Goal: Complete application form

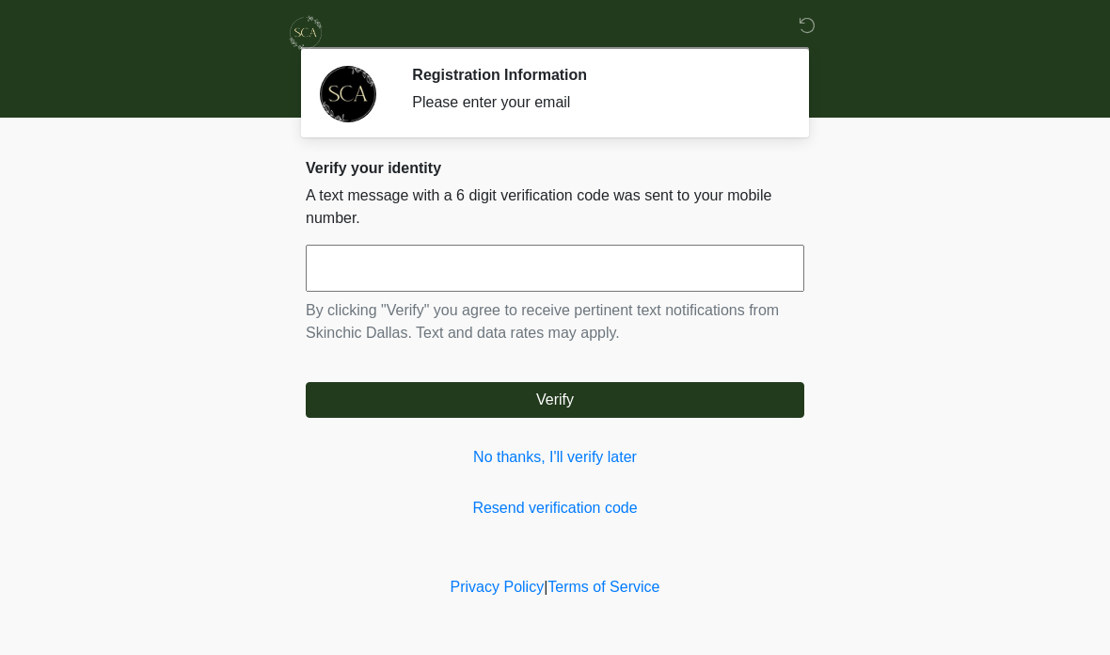
click at [568, 491] on div "Verify your identity A text message with a 6 digit verification code was sent t…" at bounding box center [555, 339] width 498 height 360
click at [569, 254] on input "text" at bounding box center [555, 268] width 498 height 47
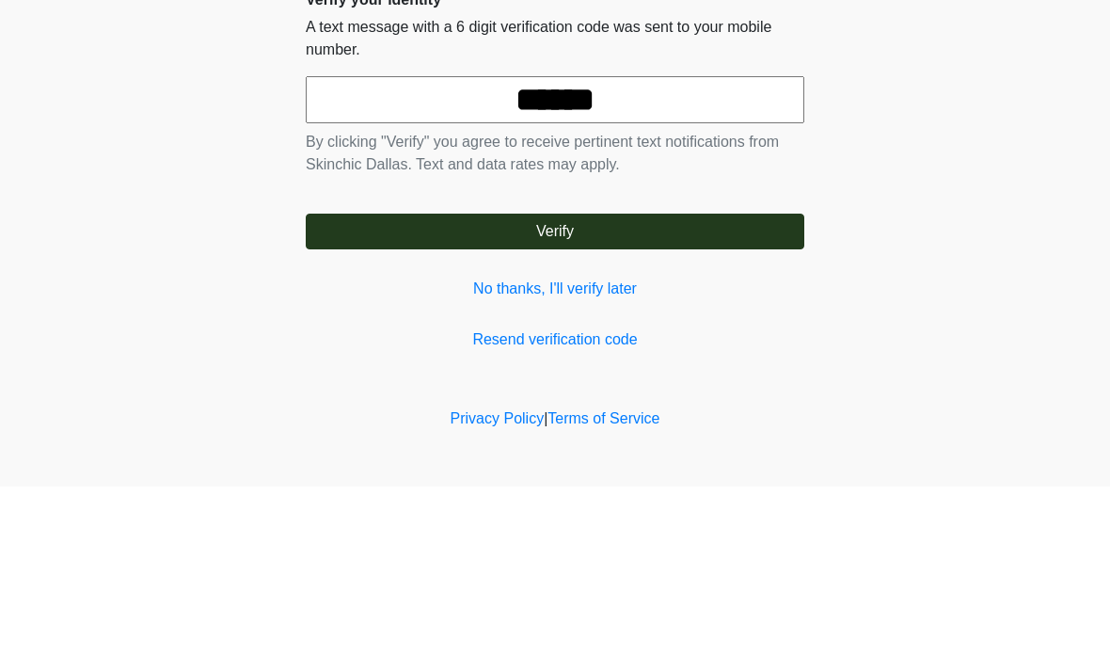
type input "******"
click at [555, 382] on button "Verify" at bounding box center [555, 400] width 498 height 36
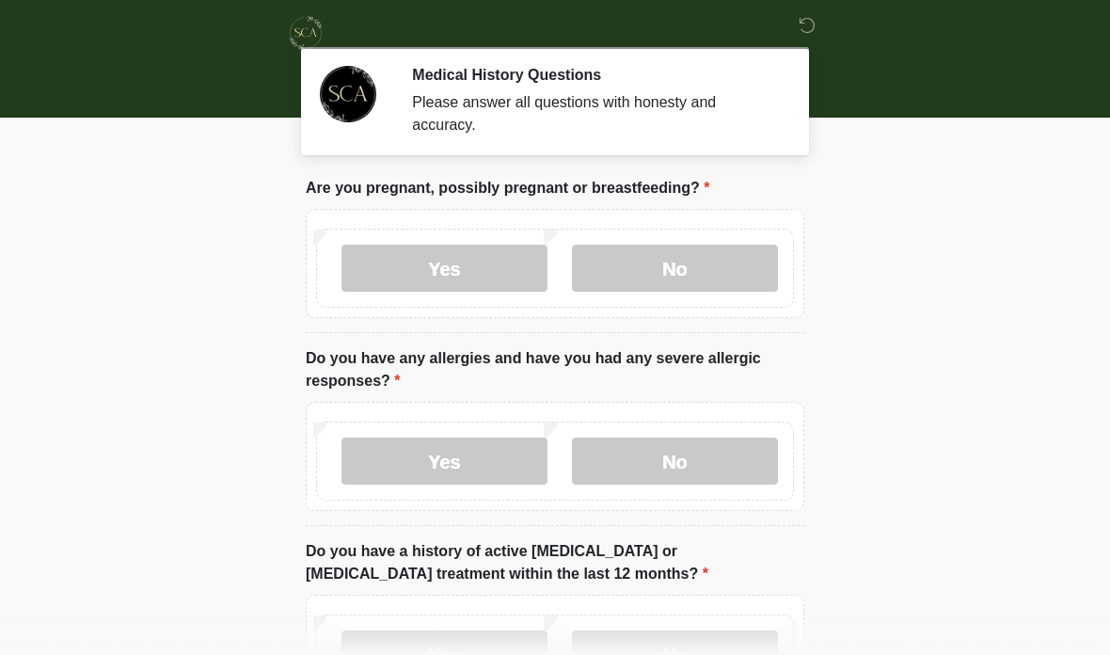
click at [661, 268] on label "No" at bounding box center [675, 268] width 206 height 47
click at [681, 450] on label "No" at bounding box center [675, 460] width 206 height 47
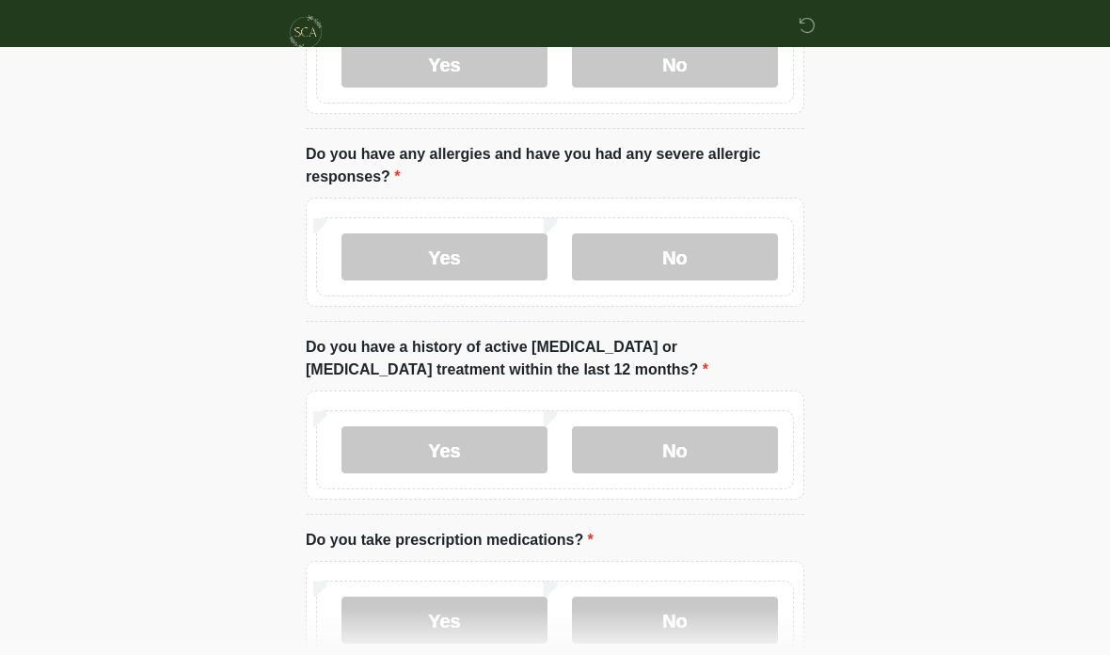
scroll to position [203, 0]
click at [684, 448] on label "No" at bounding box center [675, 450] width 206 height 47
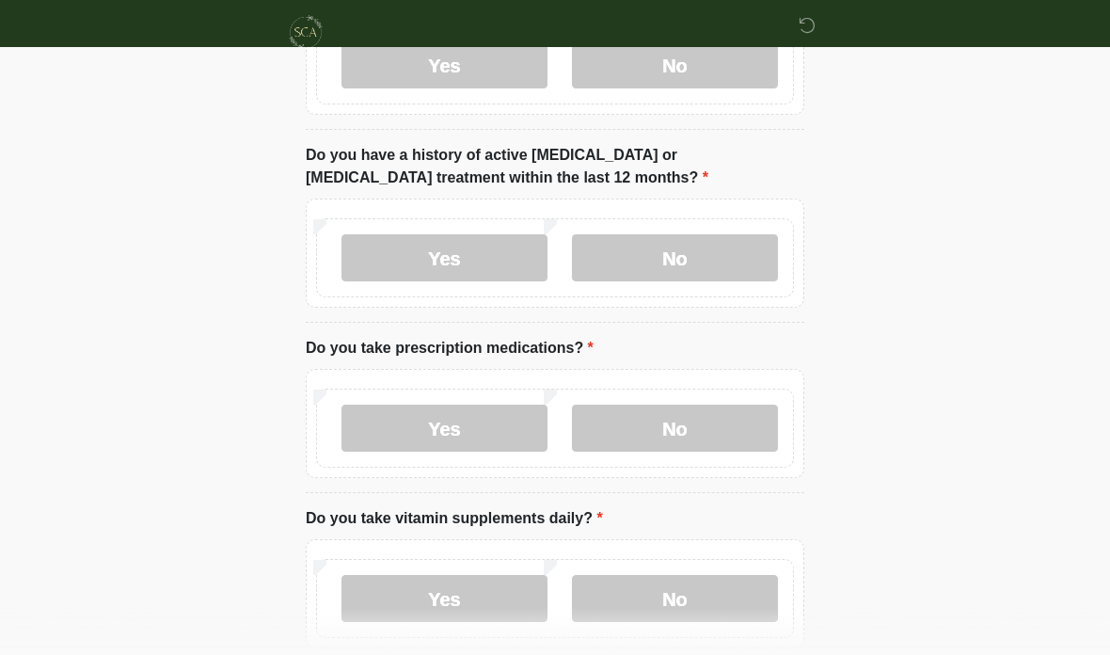
scroll to position [397, 0]
click at [677, 432] on label "No" at bounding box center [675, 426] width 206 height 47
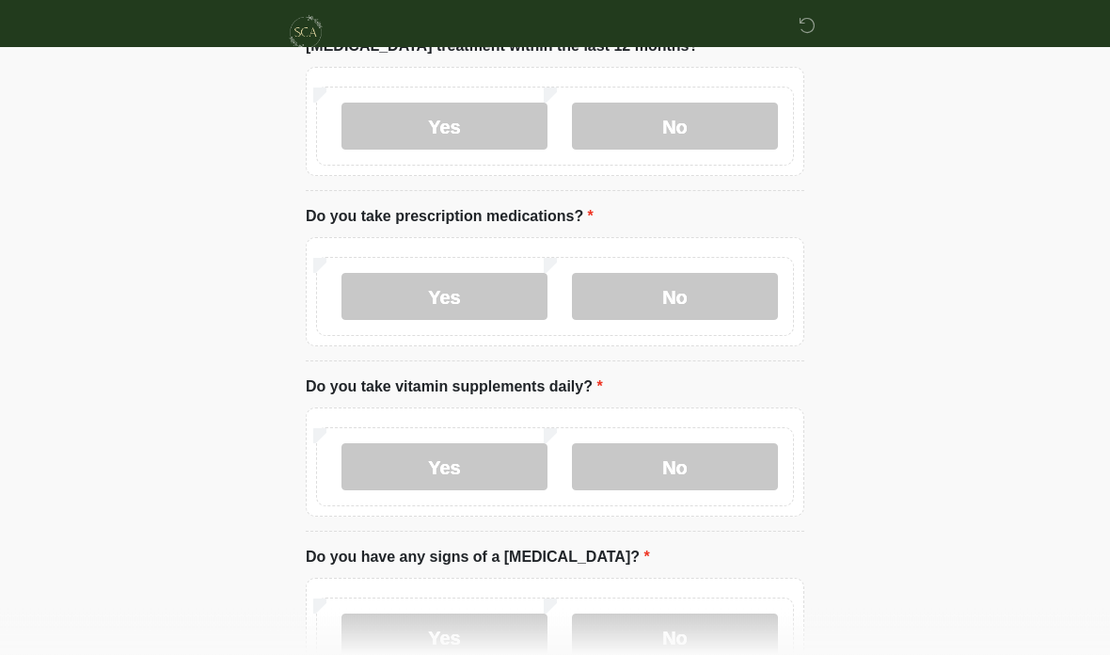
scroll to position [529, 0]
click at [423, 458] on label "Yes" at bounding box center [444, 465] width 206 height 47
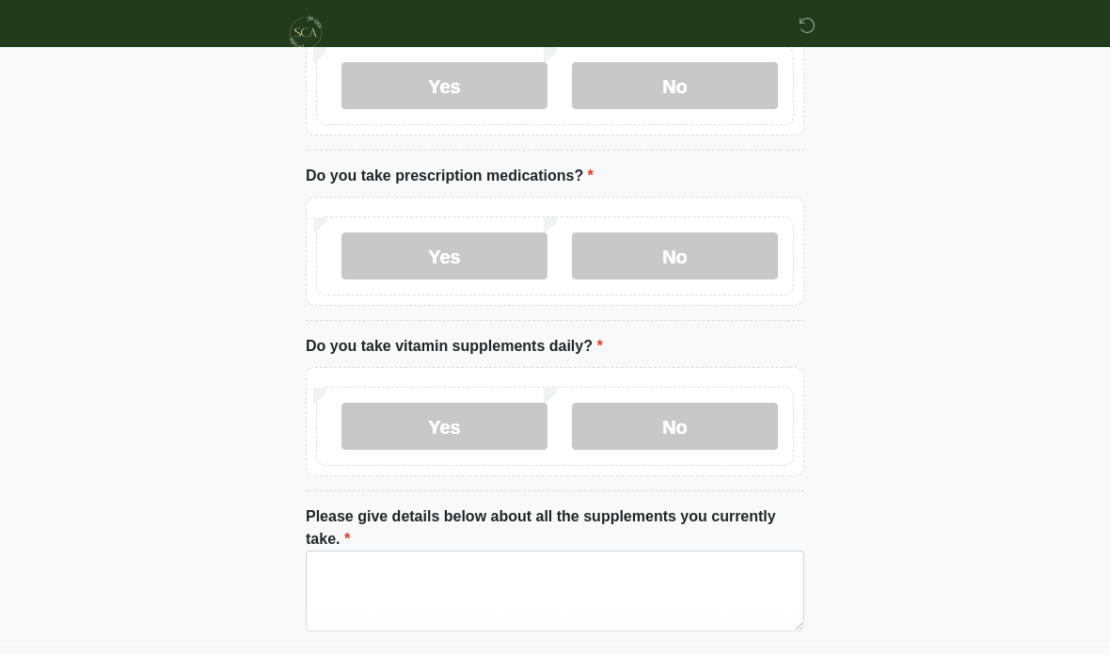
scroll to position [647, 0]
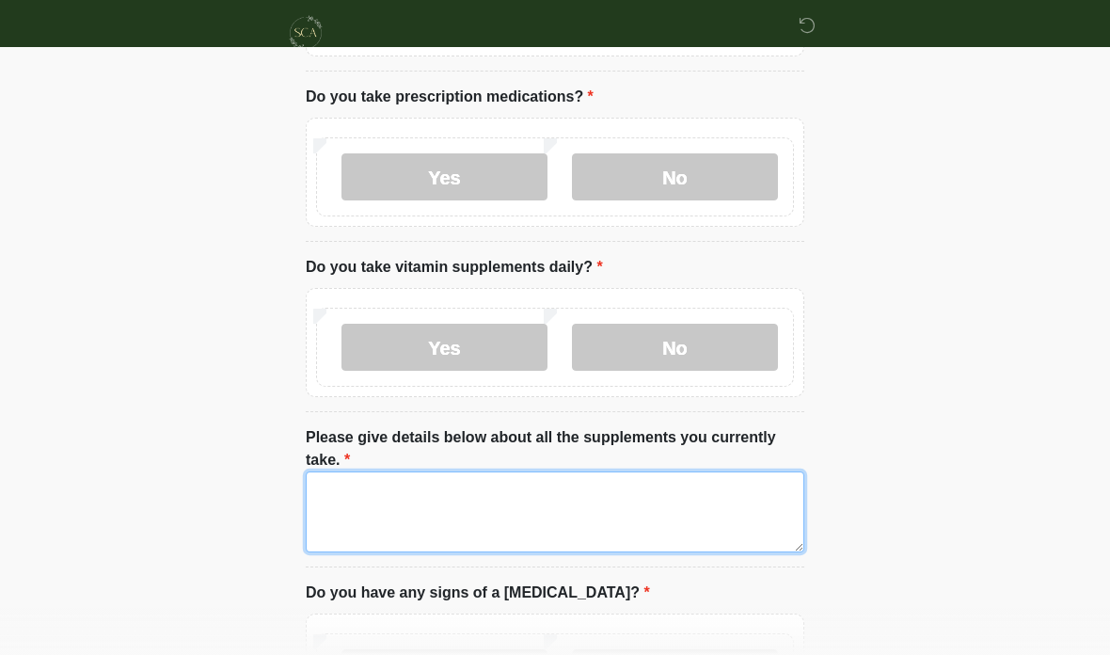
click at [529, 505] on textarea "Please give details below about all the supplements you currently take." at bounding box center [555, 511] width 498 height 81
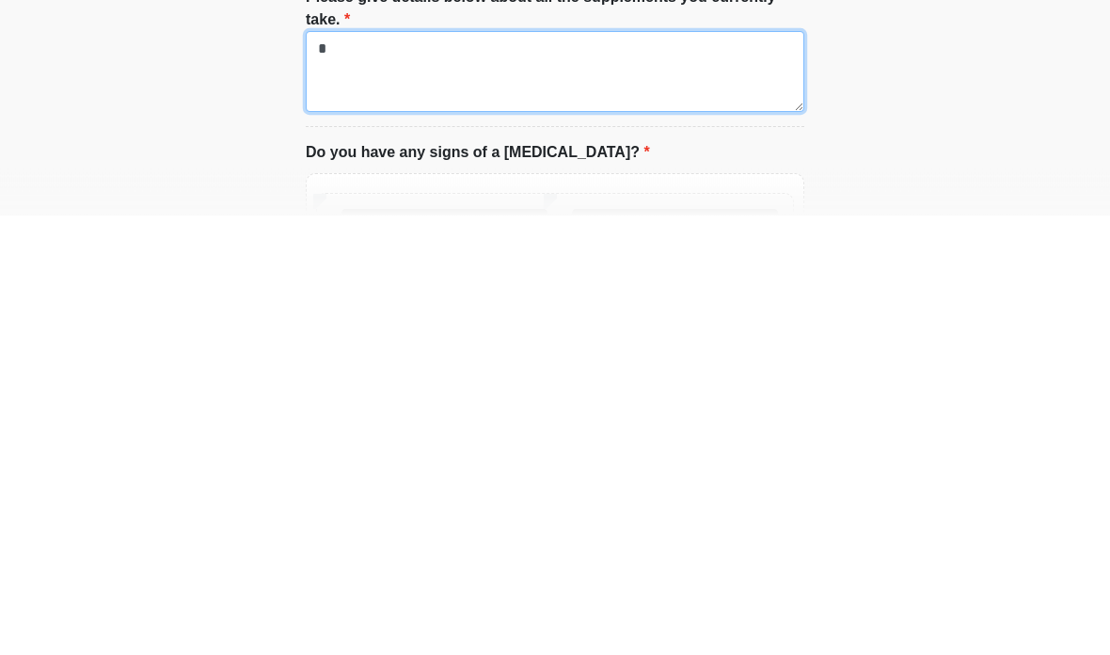
type textarea "*"
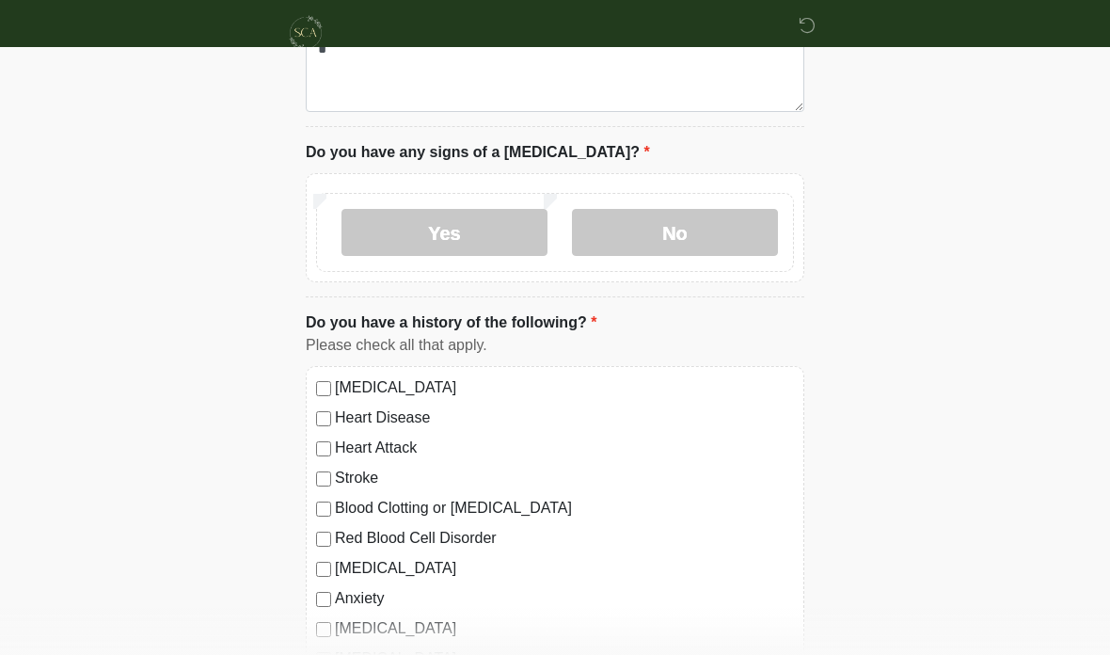
click at [679, 221] on label "No" at bounding box center [675, 232] width 206 height 47
click at [671, 233] on label "No" at bounding box center [675, 232] width 206 height 47
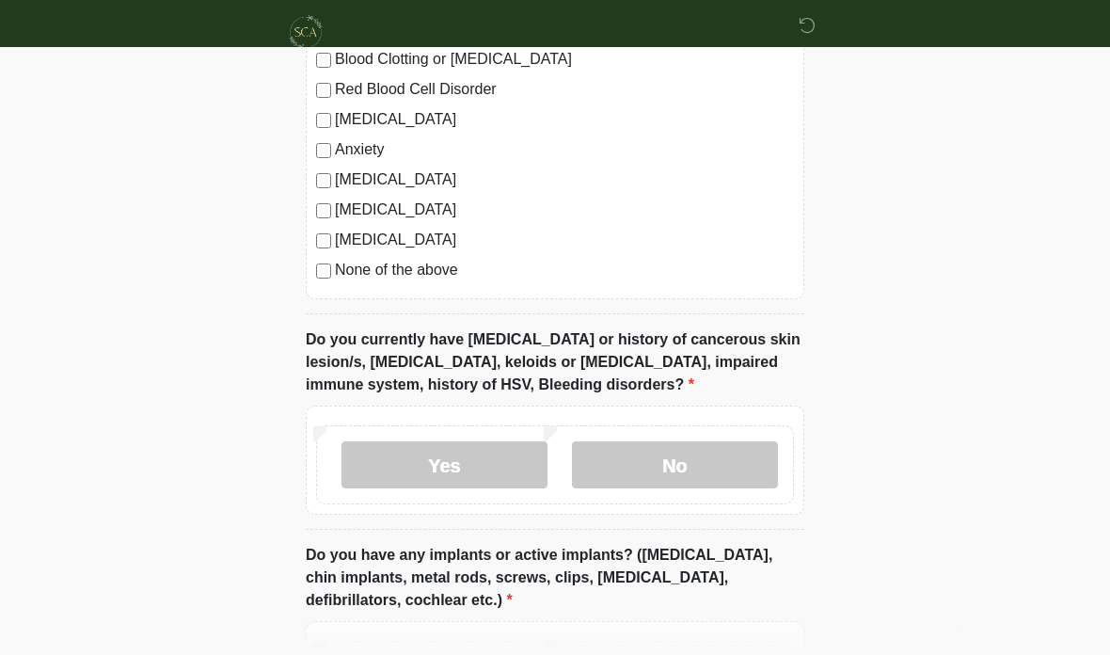
scroll to position [1537, 0]
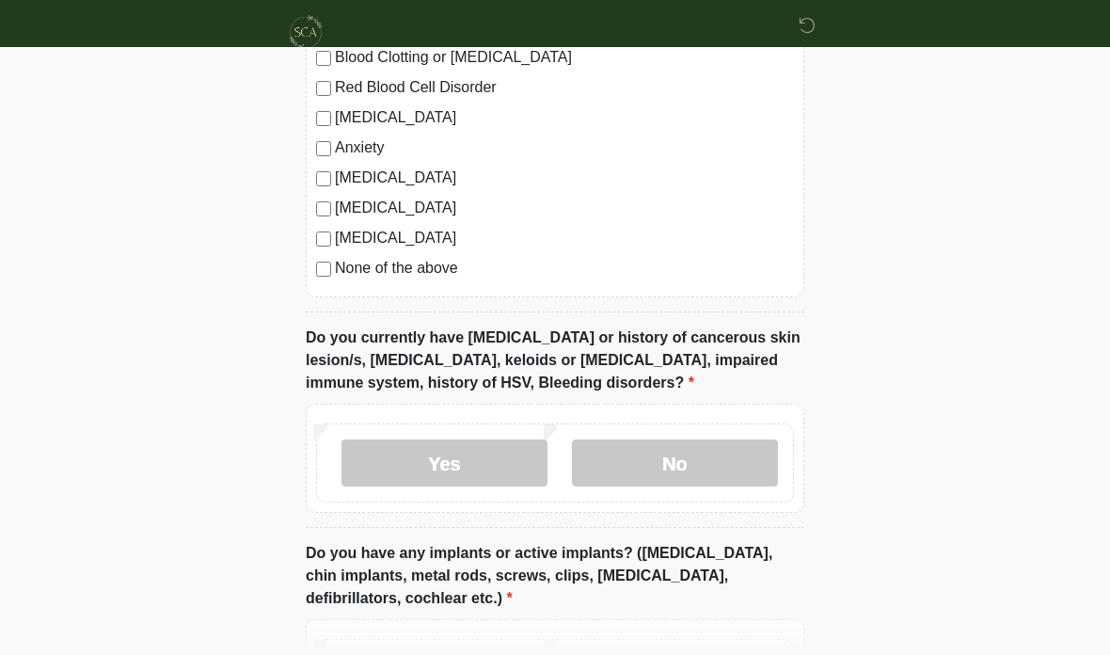
click at [686, 450] on label "No" at bounding box center [675, 463] width 206 height 47
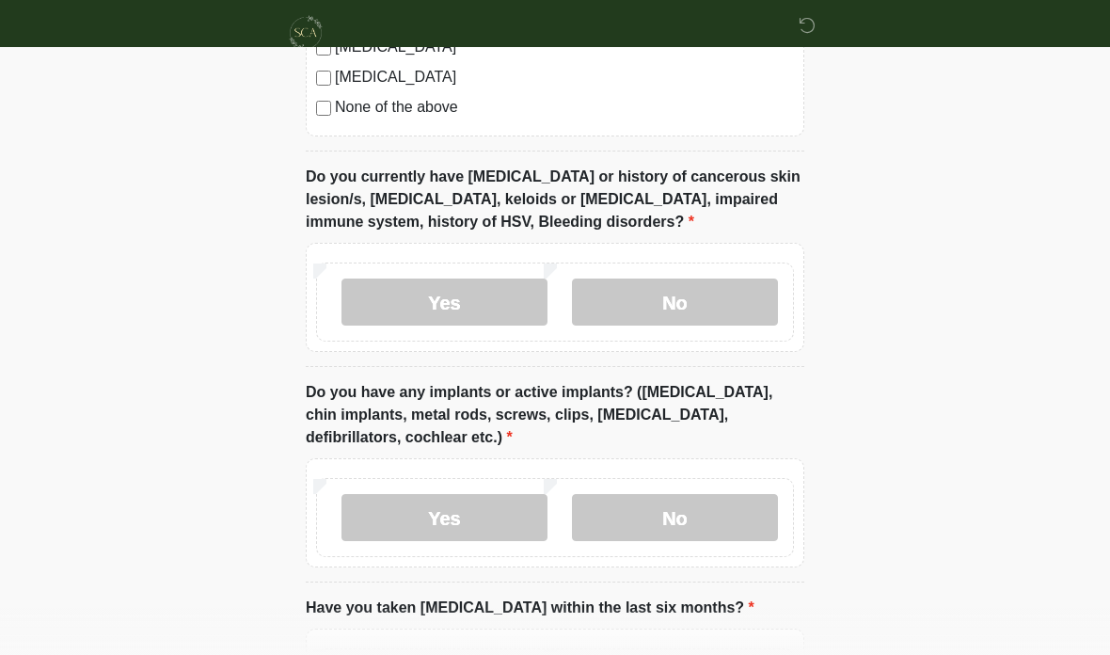
scroll to position [1717, 0]
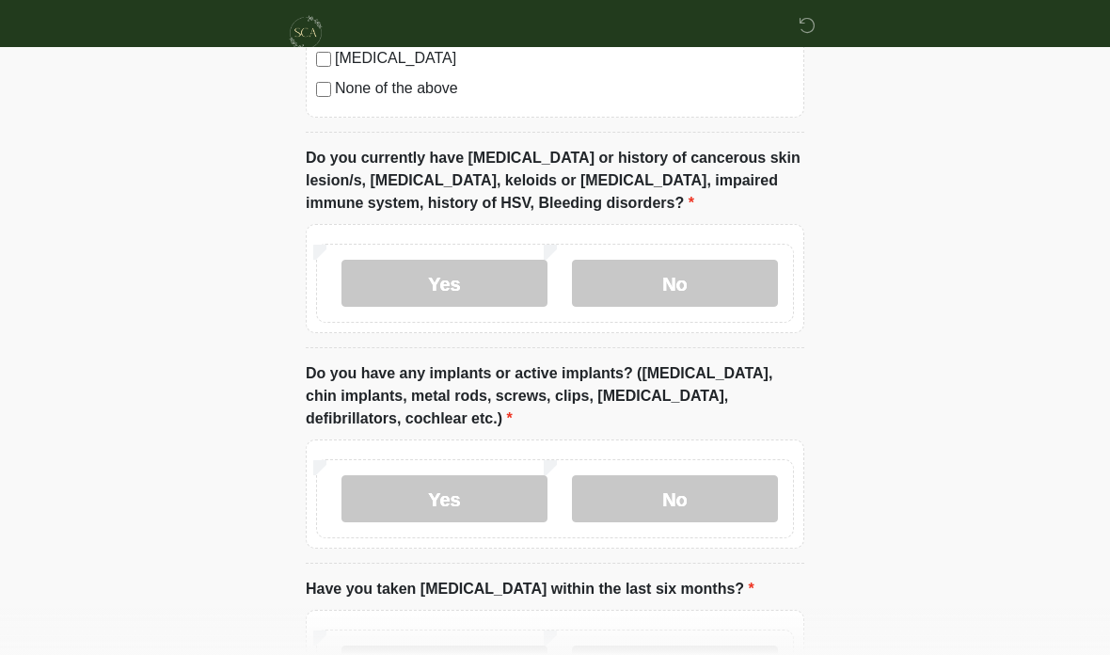
click at [691, 478] on label "No" at bounding box center [675, 498] width 206 height 47
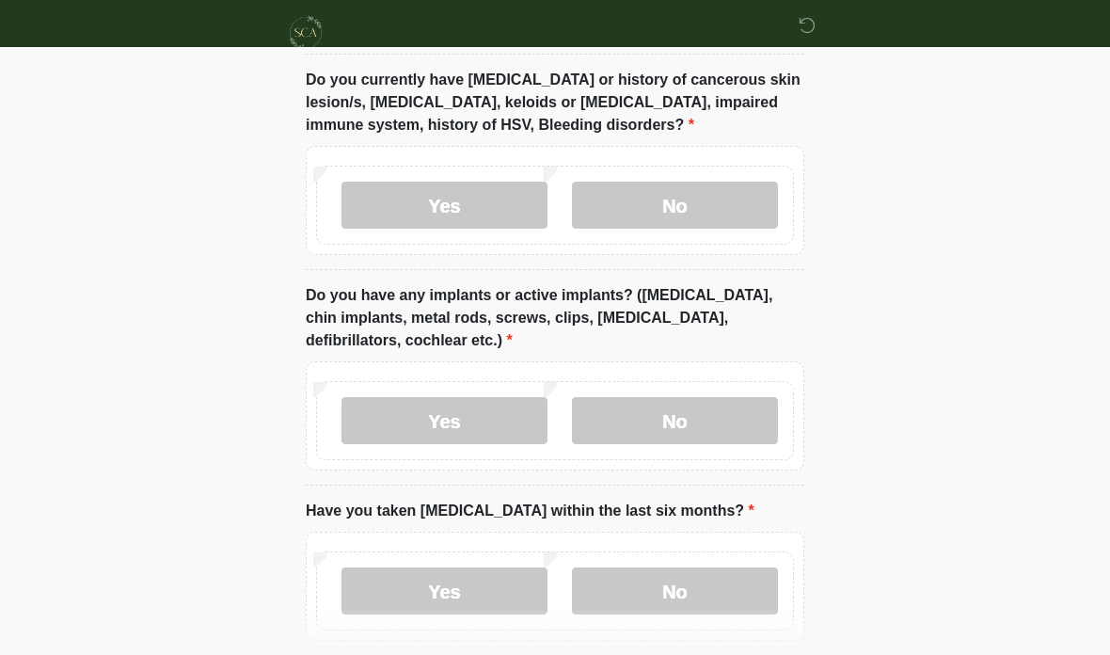
scroll to position [1869, 0]
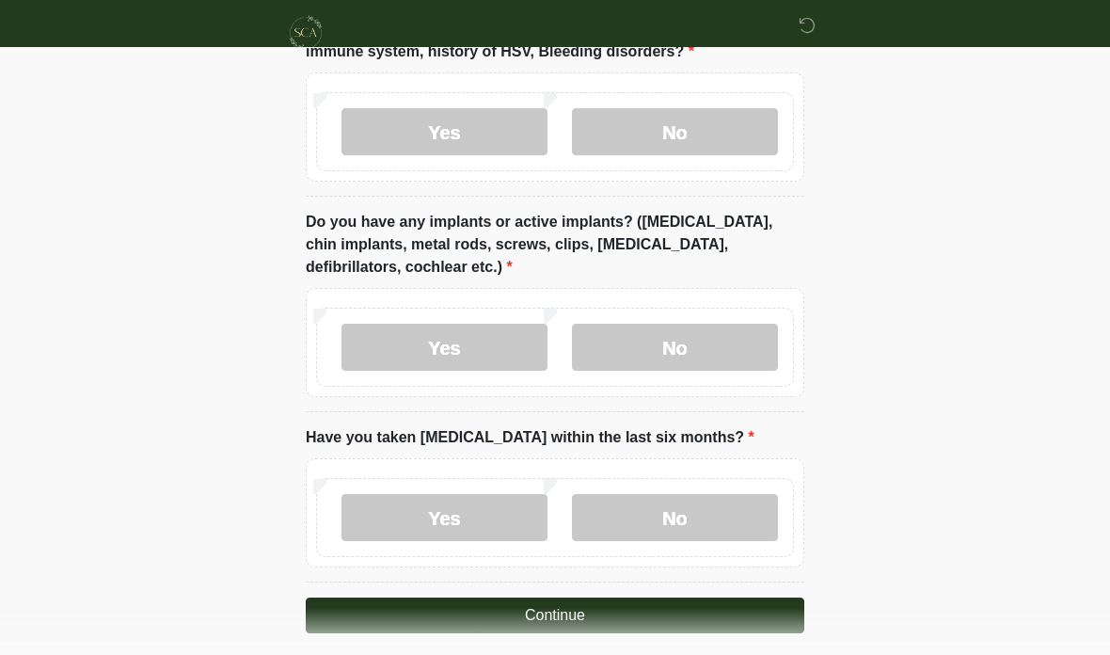
click at [690, 504] on label "No" at bounding box center [675, 517] width 206 height 47
click at [575, 622] on button "Continue" at bounding box center [555, 615] width 498 height 36
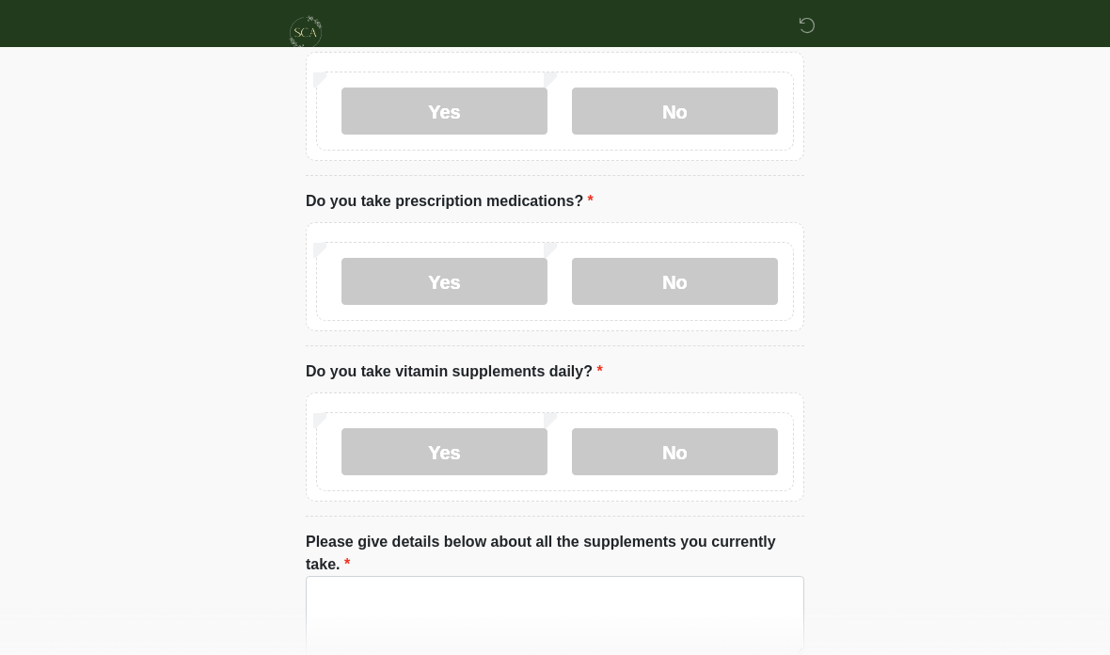
scroll to position [0, 0]
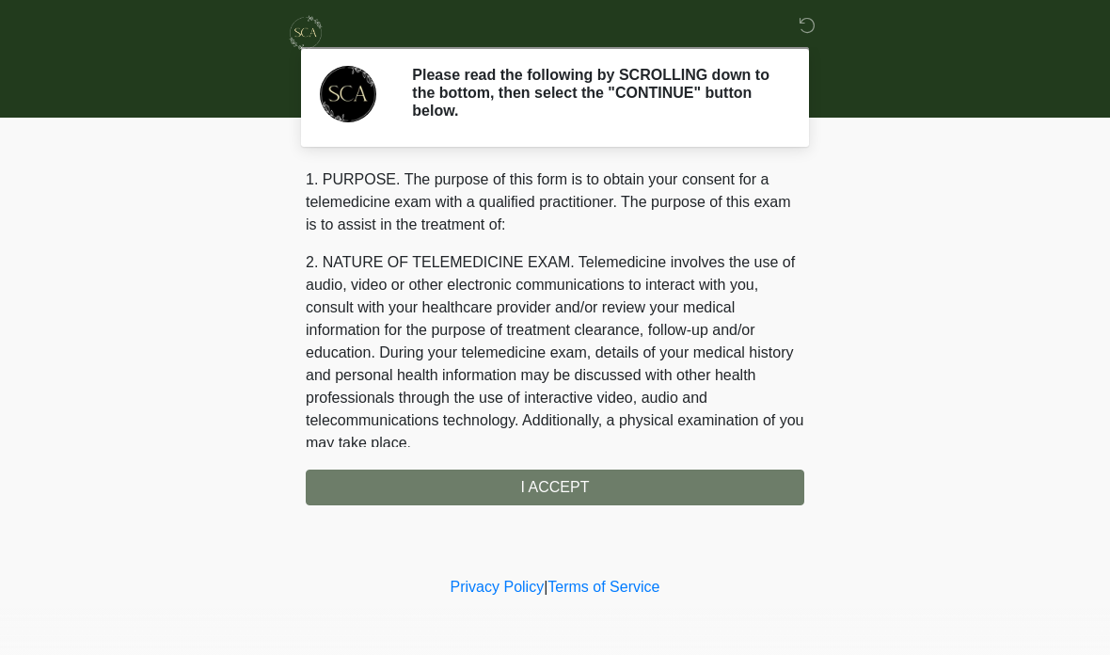
click at [577, 480] on div "1. PURPOSE. The purpose of this form is to obtain your consent for a telemedici…" at bounding box center [555, 336] width 498 height 337
click at [564, 470] on div "1. PURPOSE. The purpose of this form is to obtain your consent for a telemedici…" at bounding box center [555, 336] width 498 height 337
click at [574, 118] on h2 "Please read the following by SCROLLING down to the bottom, then select the "CON…" at bounding box center [594, 93] width 364 height 55
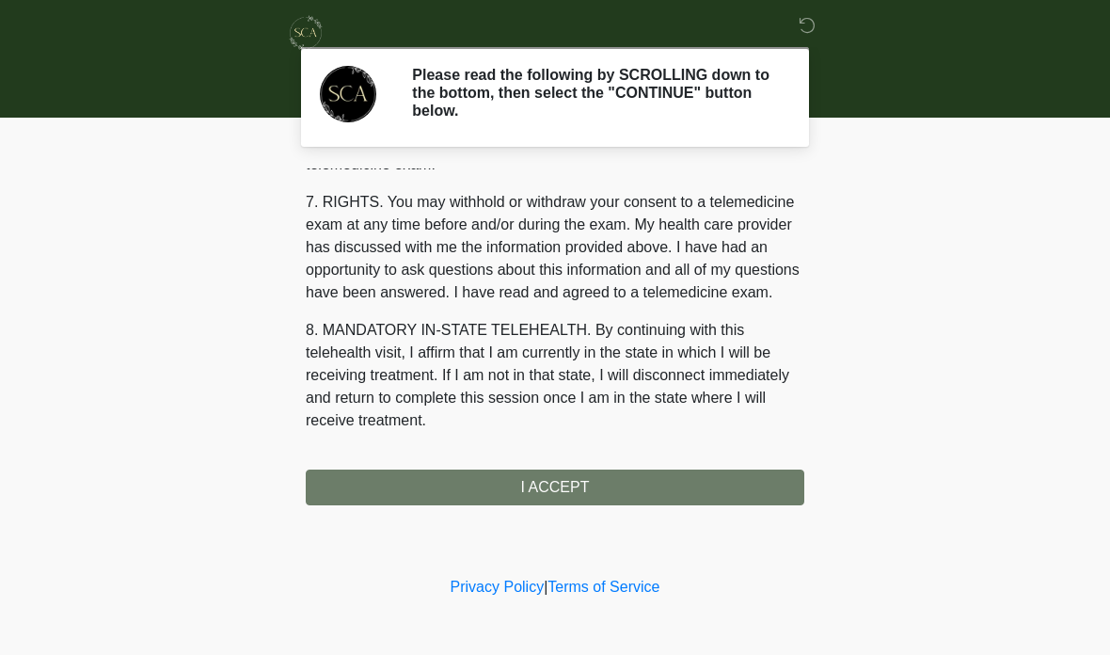
scroll to position [813, 0]
click at [575, 482] on button "I ACCEPT" at bounding box center [555, 487] width 498 height 36
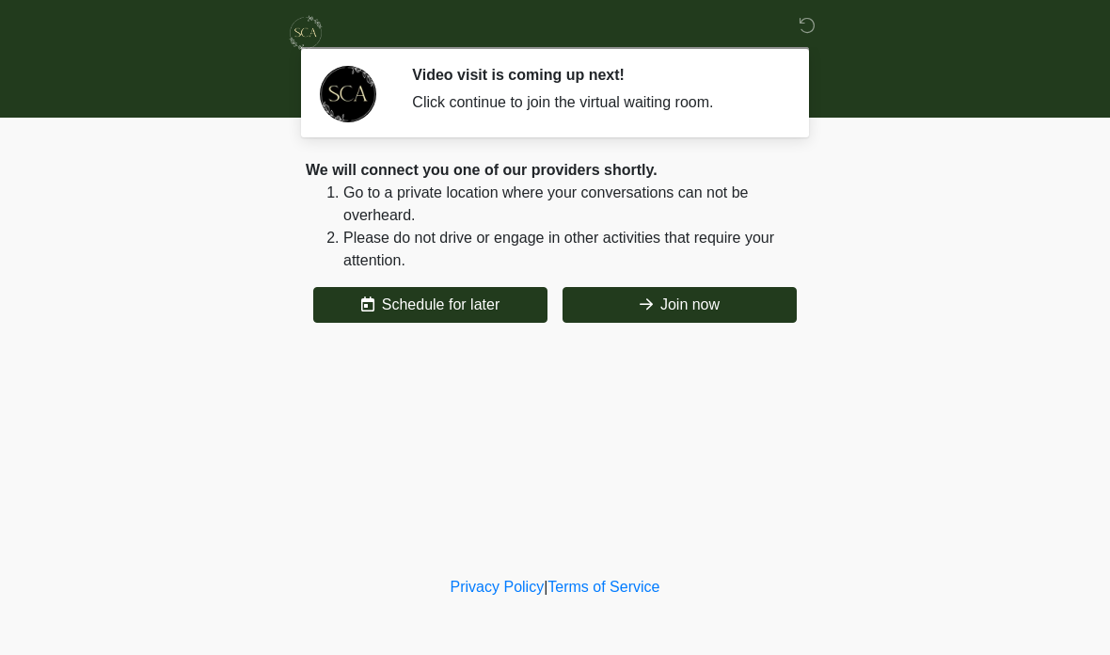
click at [688, 308] on button "Join now" at bounding box center [679, 305] width 234 height 36
